Goal: Transaction & Acquisition: Book appointment/travel/reservation

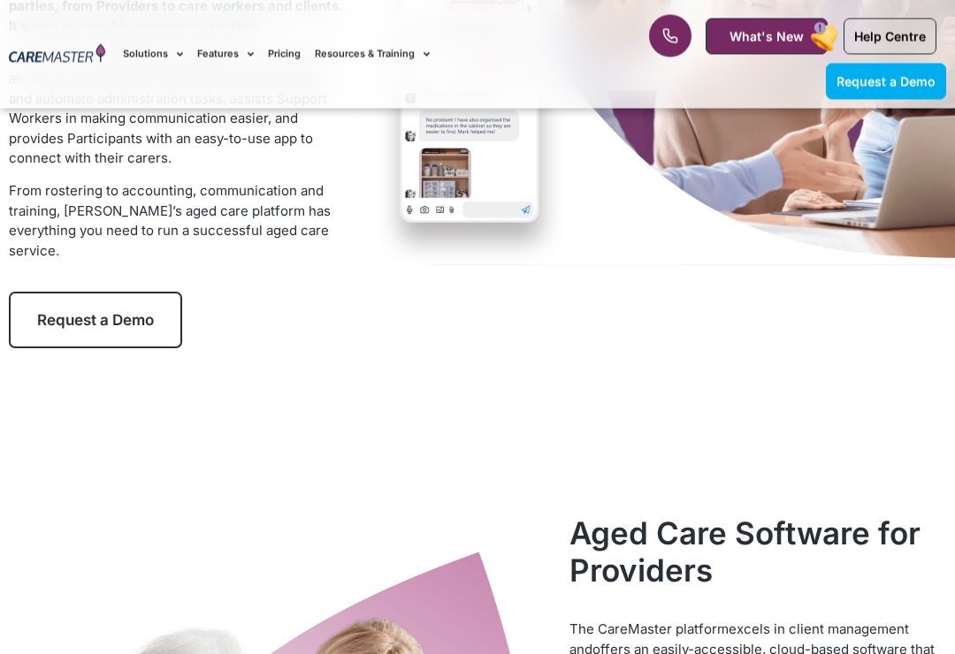
scroll to position [336, 0]
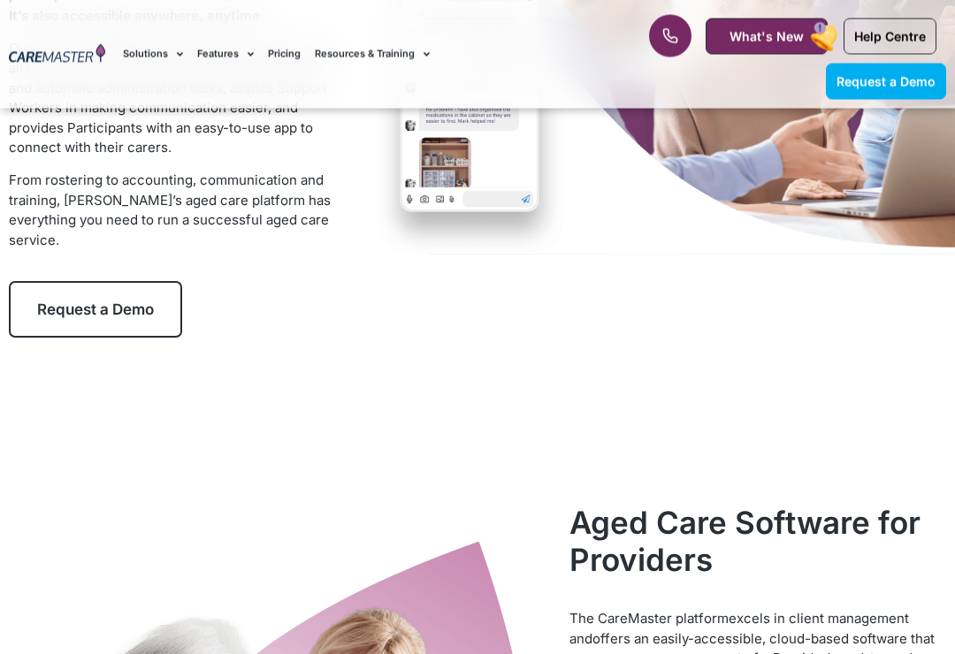
click at [33, 282] on link "Request a Demo" at bounding box center [95, 310] width 173 height 57
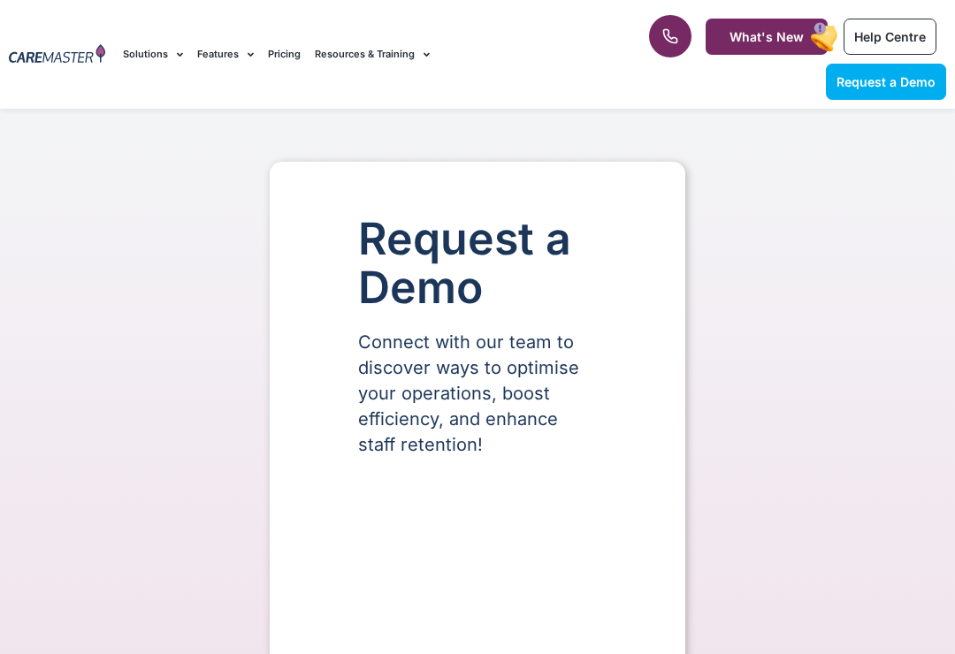
select select "**"
